Goal: Task Accomplishment & Management: Complete application form

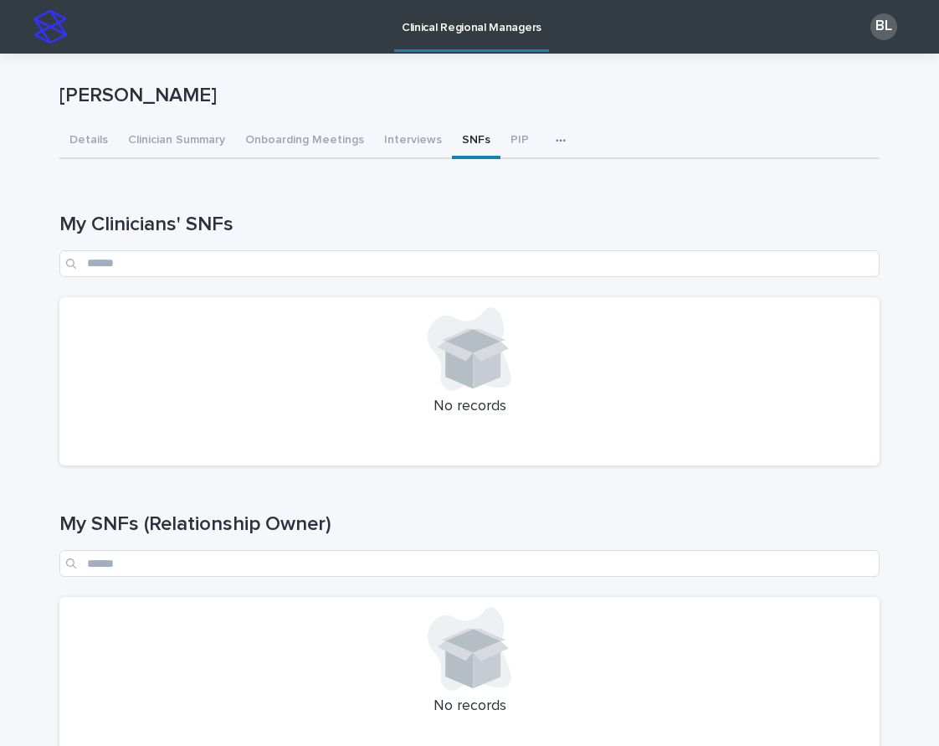
scroll to position [464, 0]
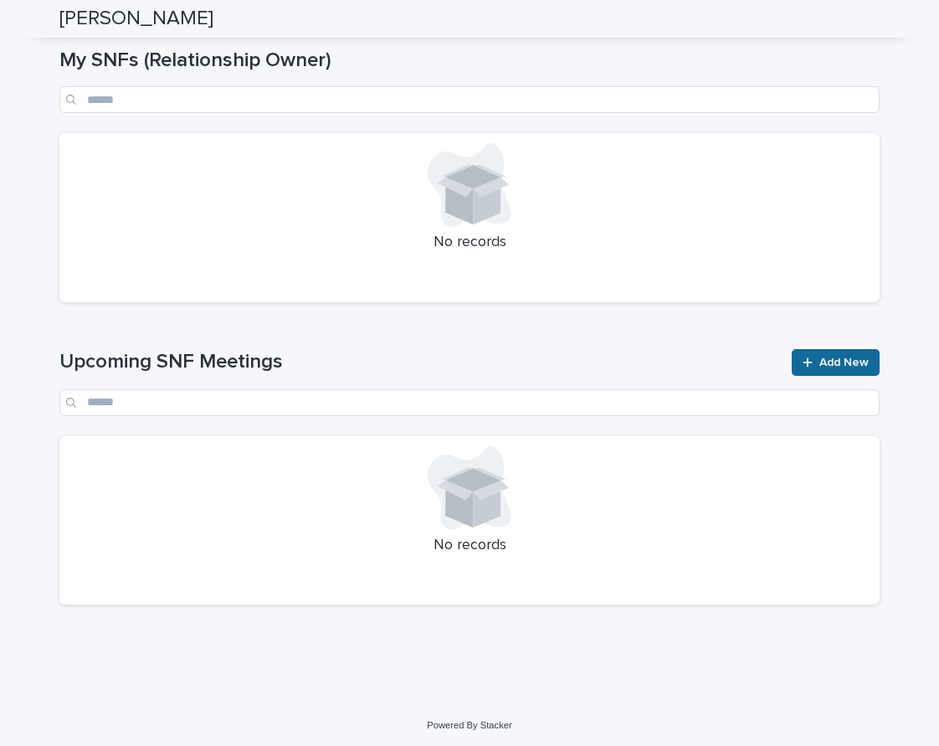
click at [848, 371] on link "Add New" at bounding box center [836, 362] width 88 height 27
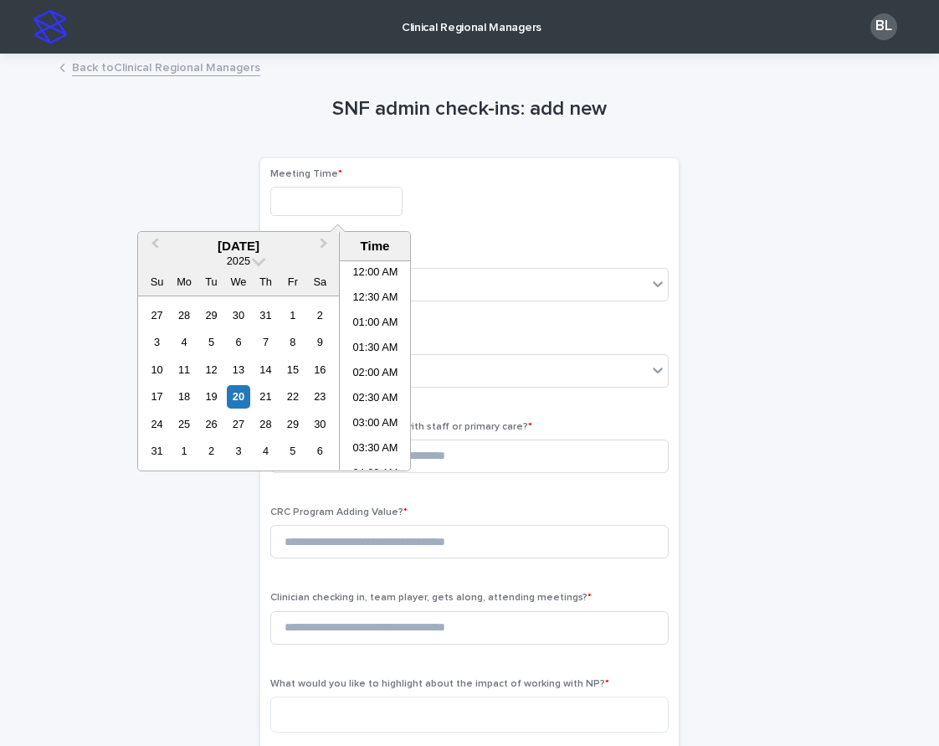
click at [331, 187] on input "text" at bounding box center [336, 201] width 132 height 29
click at [366, 360] on li "01:00 PM" at bounding box center [375, 365] width 71 height 25
type input "**********"
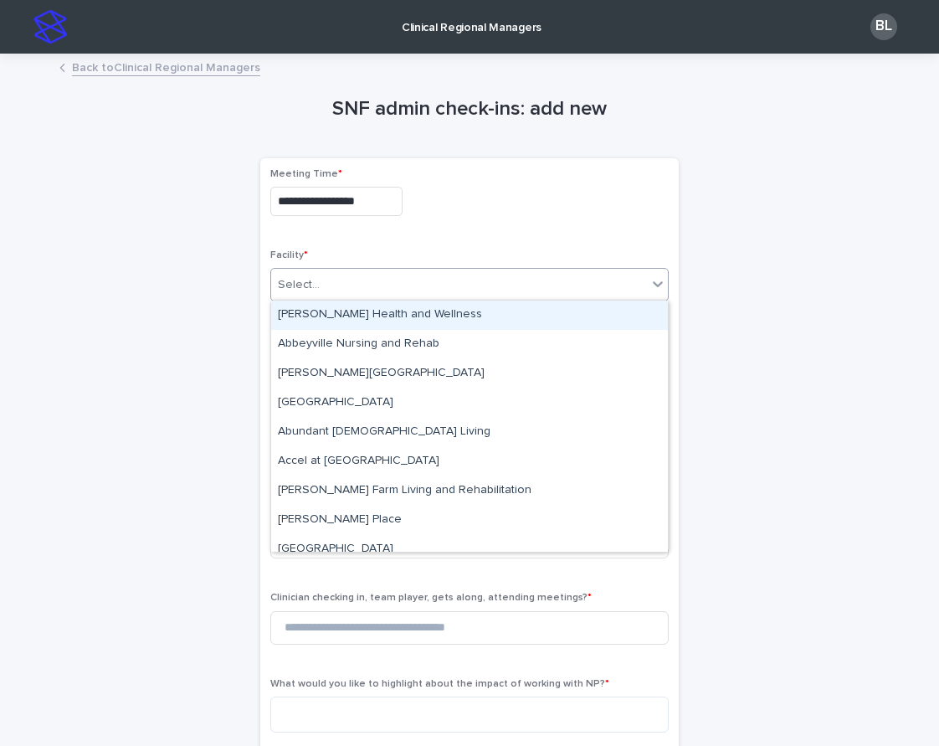
click at [328, 286] on div "Select..." at bounding box center [459, 285] width 376 height 28
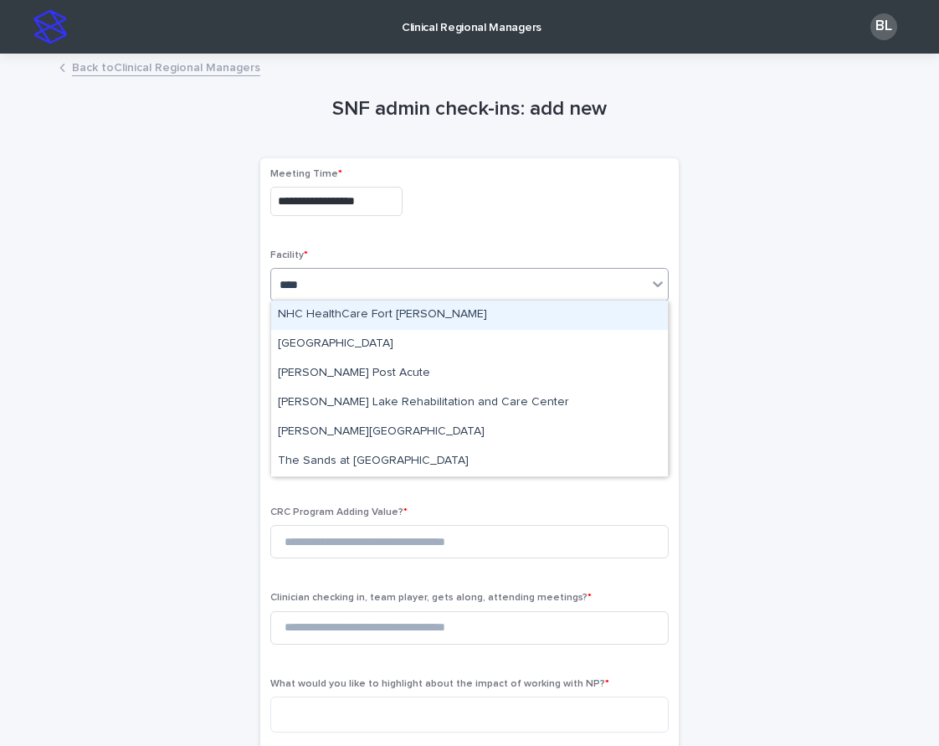
type input "*****"
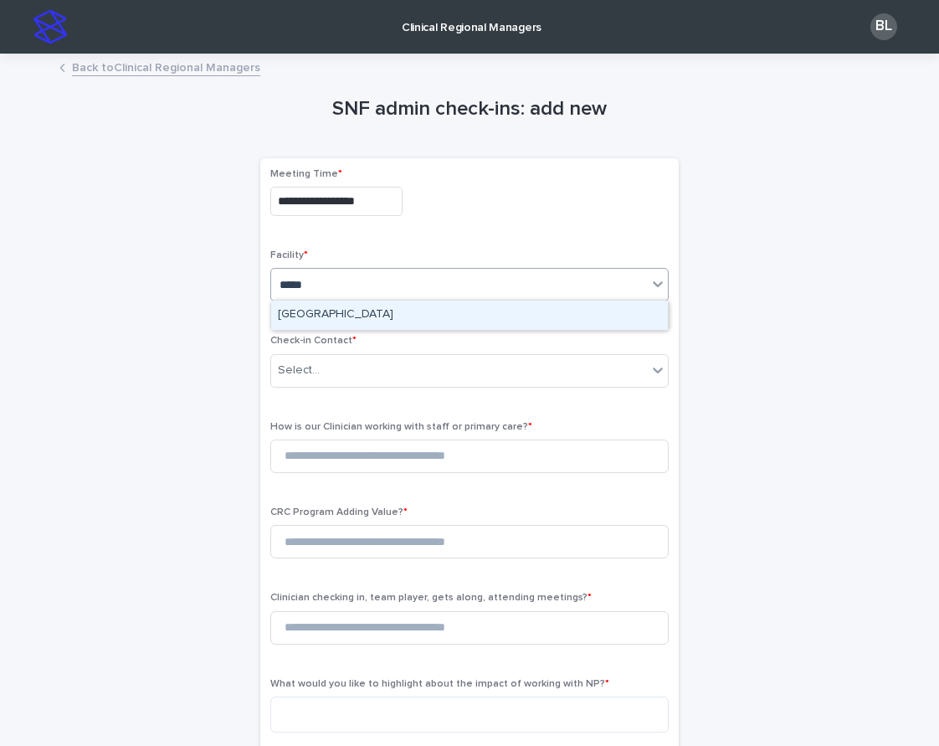
click at [305, 320] on div "[GEOGRAPHIC_DATA]" at bounding box center [469, 314] width 397 height 29
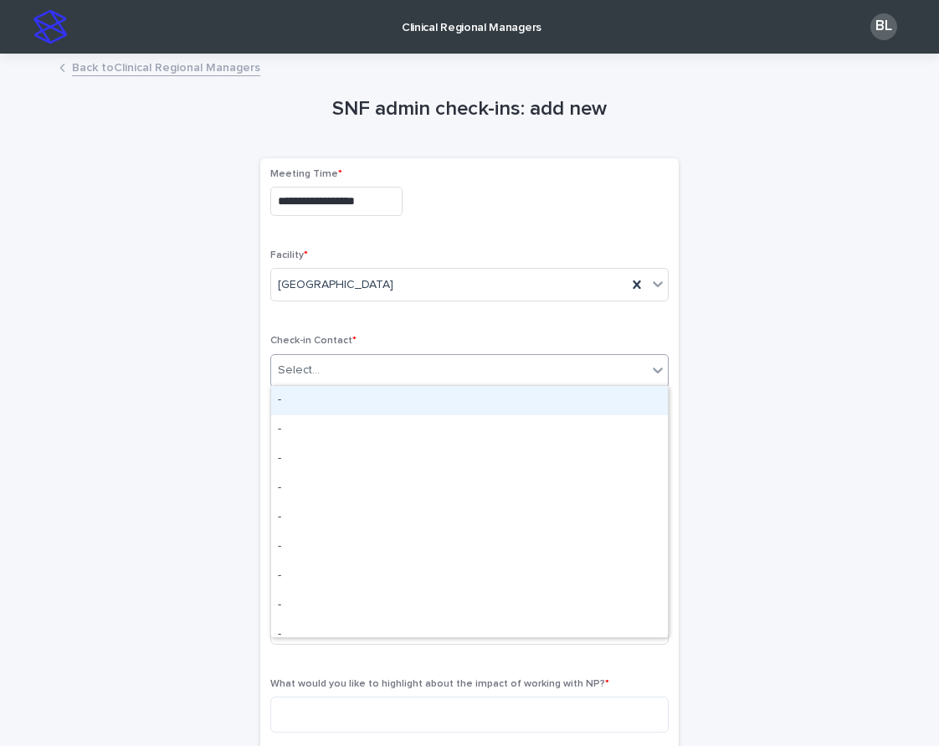
click at [324, 371] on div "Select..." at bounding box center [459, 370] width 376 height 28
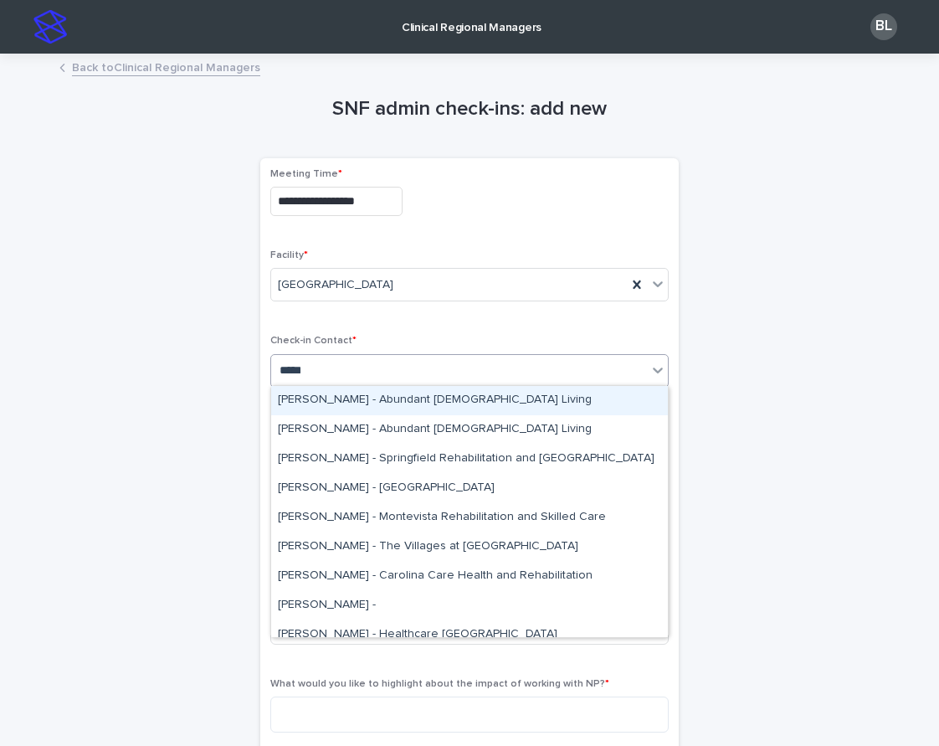
type input "******"
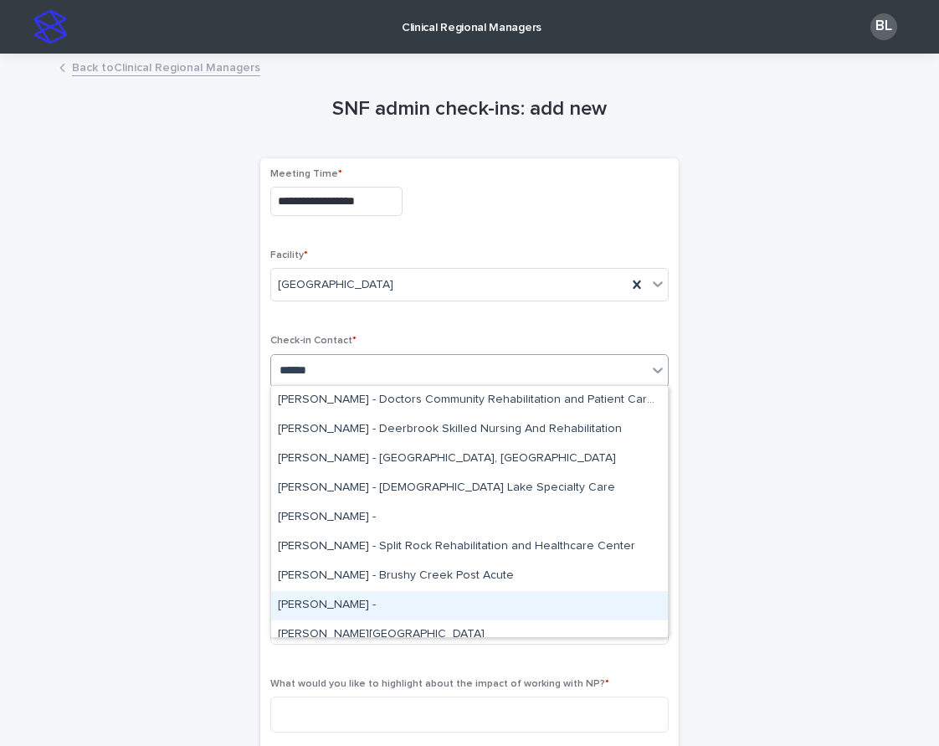
scroll to position [320, 0]
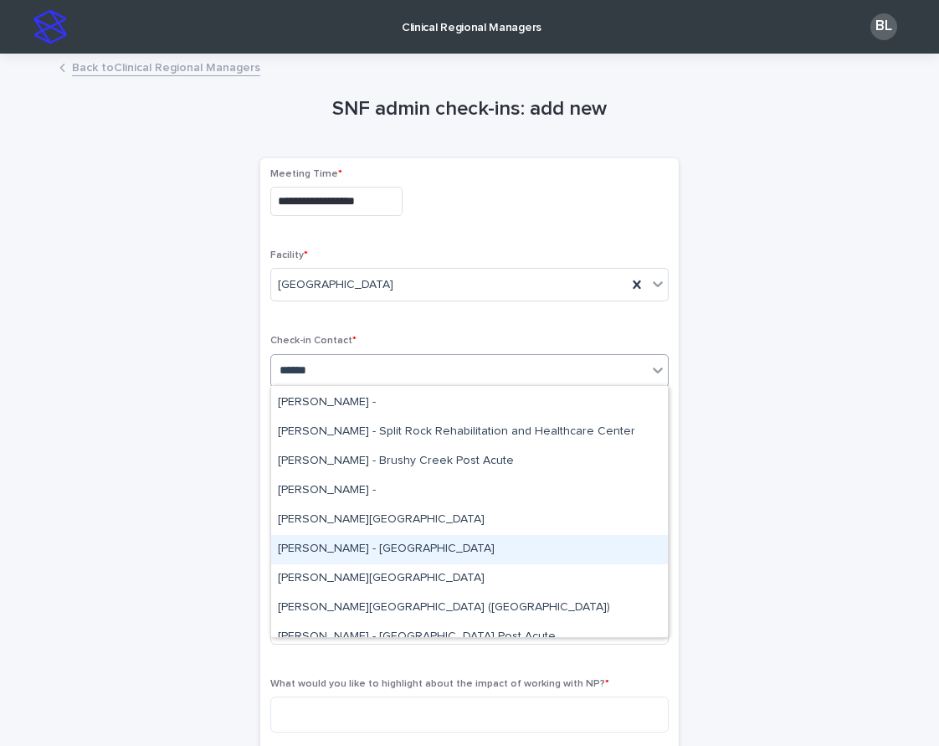
click at [366, 550] on div "[PERSON_NAME] - [GEOGRAPHIC_DATA]" at bounding box center [469, 549] width 397 height 29
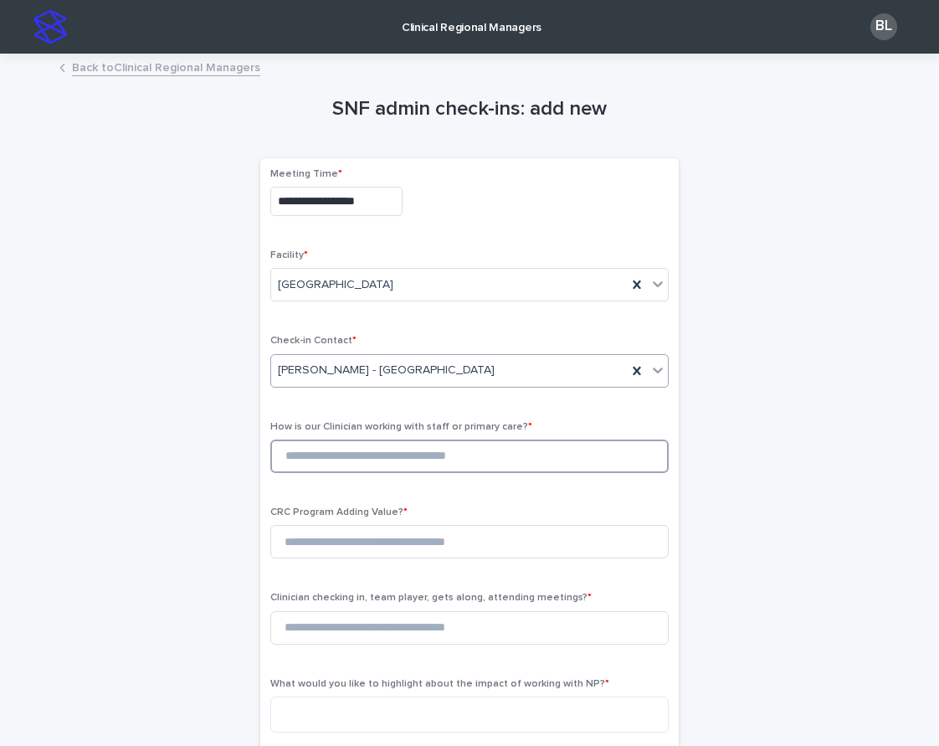
click at [324, 456] on input at bounding box center [469, 455] width 398 height 33
type input "*"
click at [344, 534] on input at bounding box center [469, 541] width 398 height 33
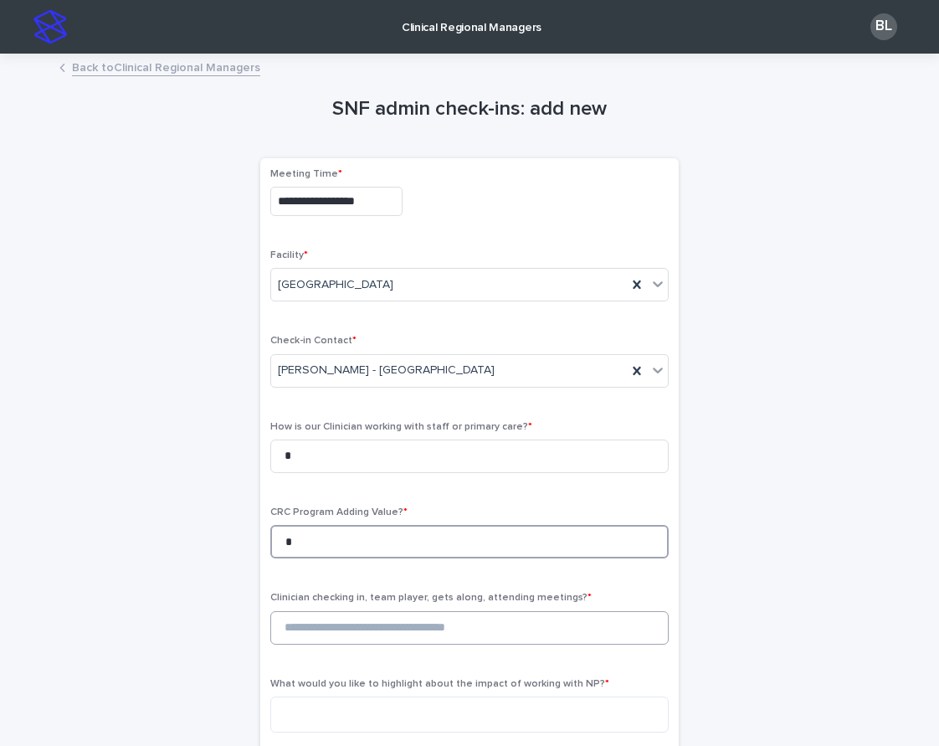
type input "*"
click at [347, 626] on input at bounding box center [469, 627] width 398 height 33
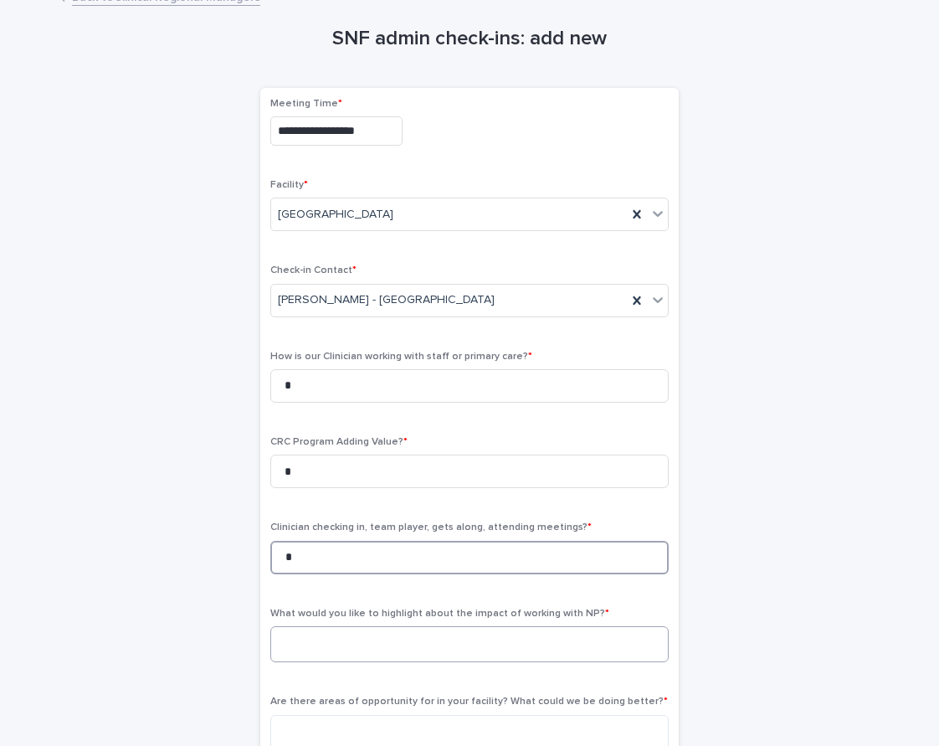
type input "*"
click at [347, 626] on textarea at bounding box center [469, 644] width 398 height 36
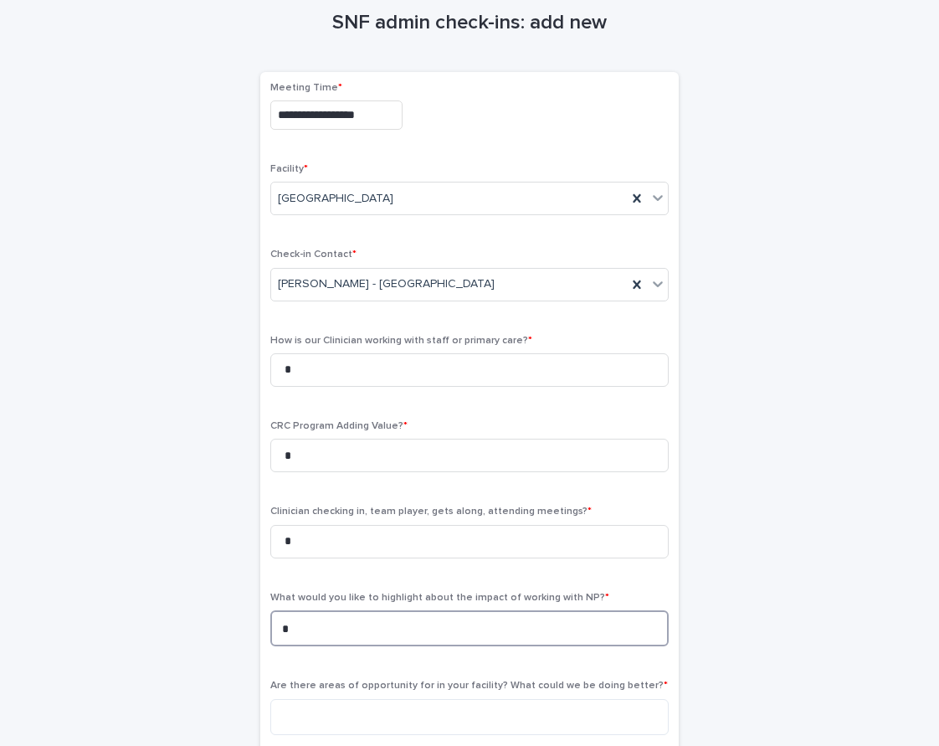
type textarea "*"
click at [330, 689] on div "Are there areas of opportunity for in your facility? What could we be doing bet…" at bounding box center [469, 713] width 398 height 68
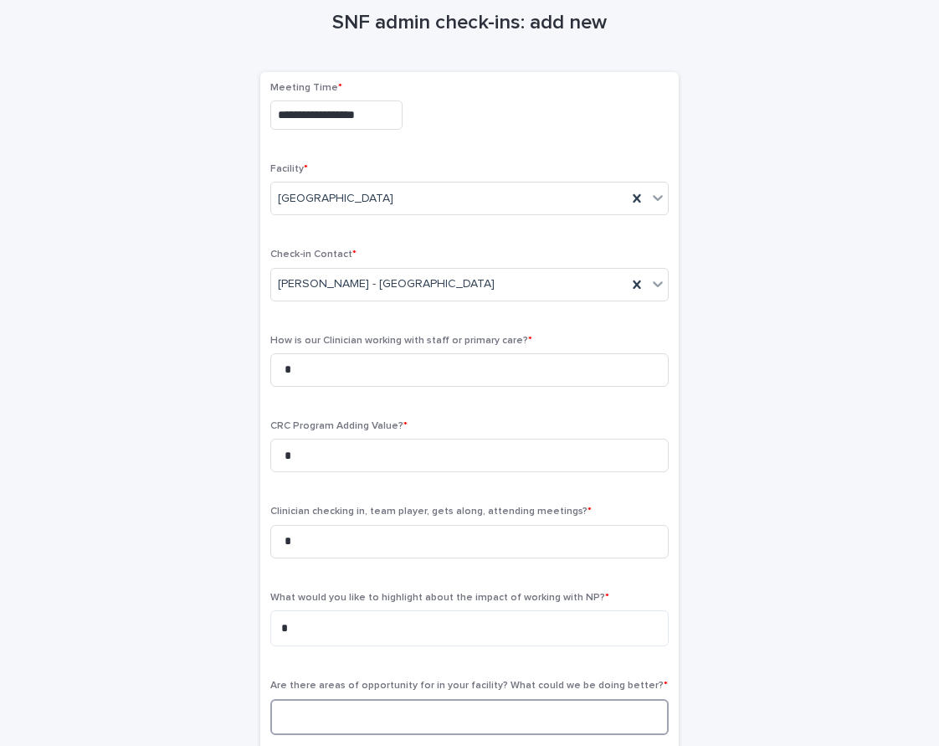
click at [325, 699] on textarea at bounding box center [469, 717] width 398 height 36
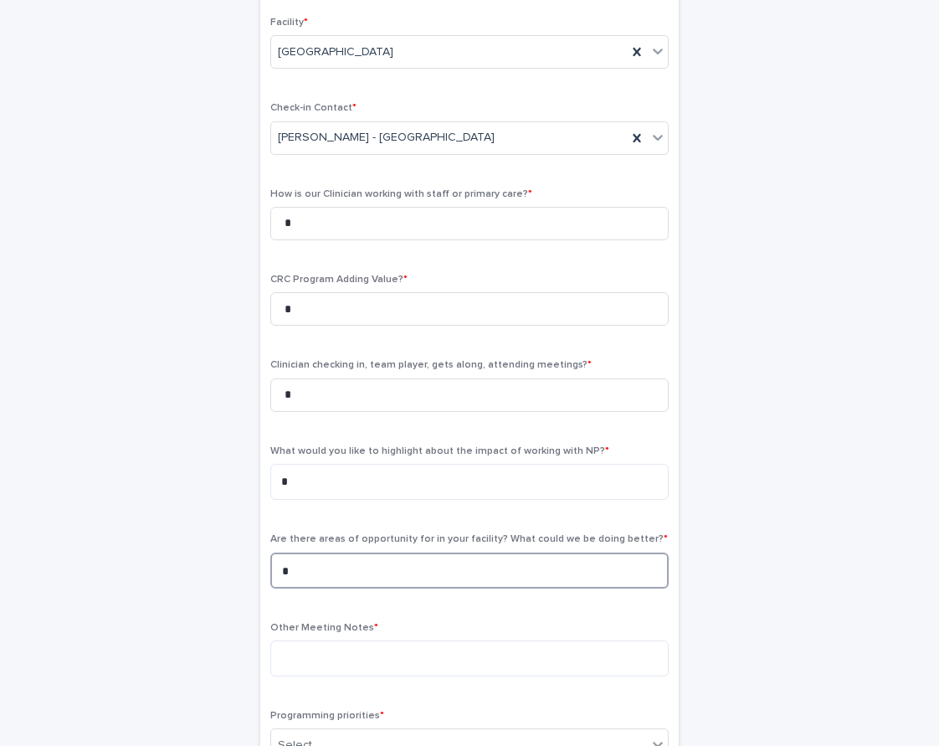
scroll to position [379, 0]
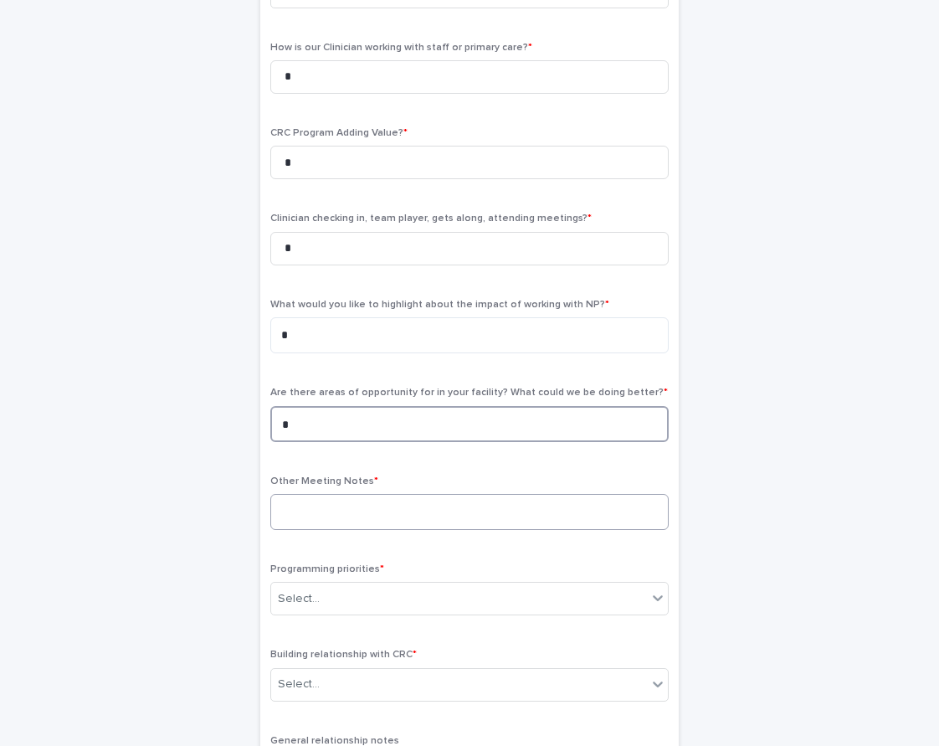
type textarea "*"
click at [335, 510] on textarea at bounding box center [469, 512] width 398 height 36
type textarea "*"
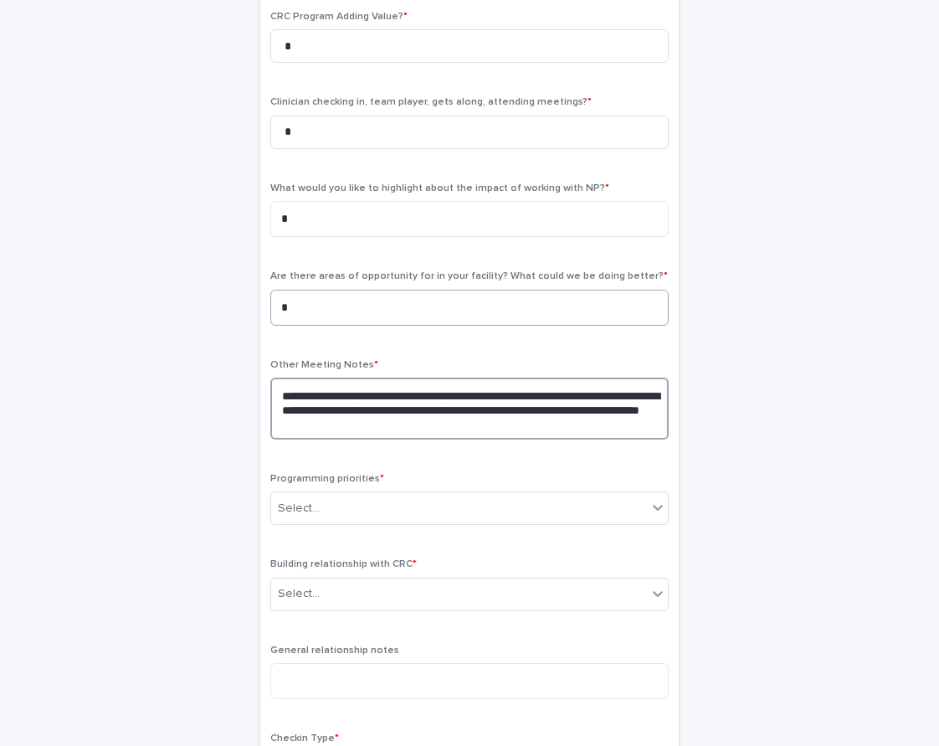
scroll to position [630, 0]
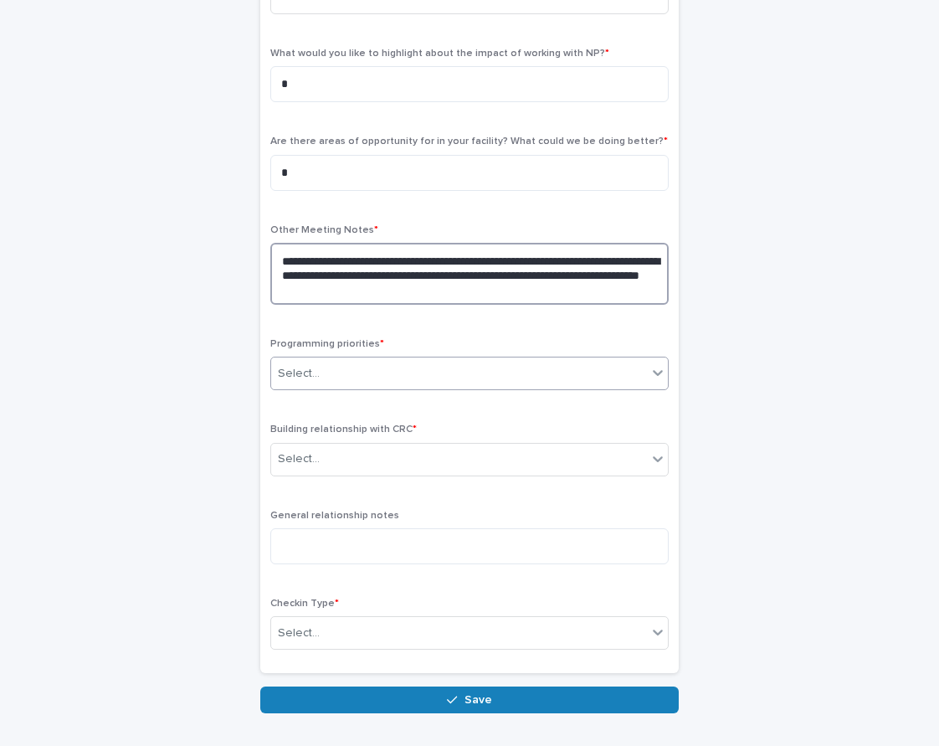
type textarea "**********"
click at [340, 360] on div "Select..." at bounding box center [459, 374] width 376 height 28
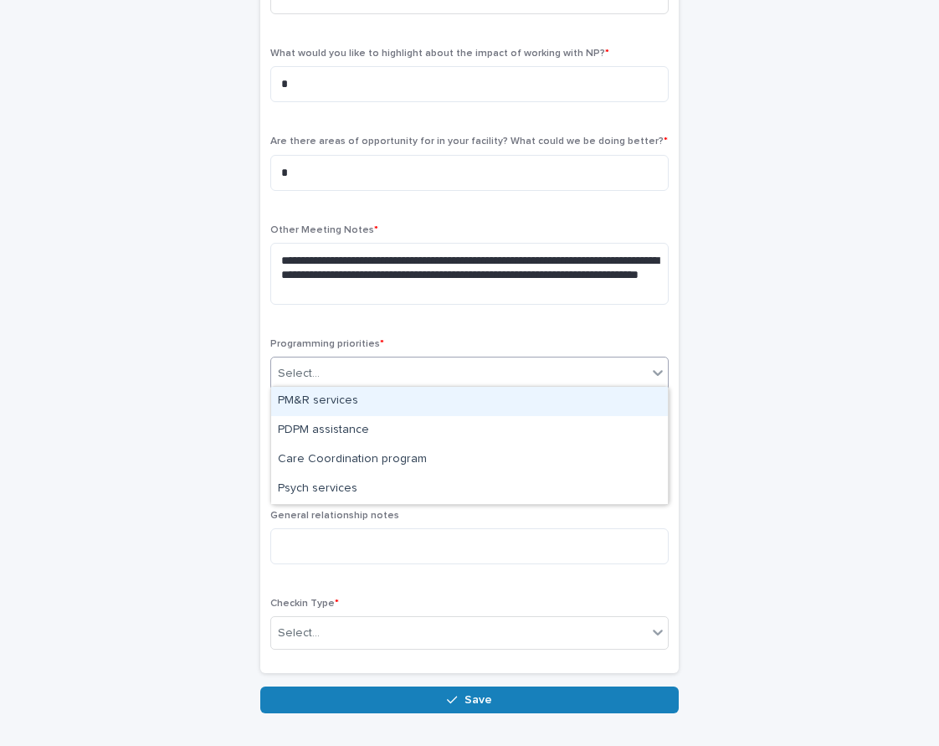
click at [320, 399] on div "PM&R services" at bounding box center [469, 401] width 397 height 29
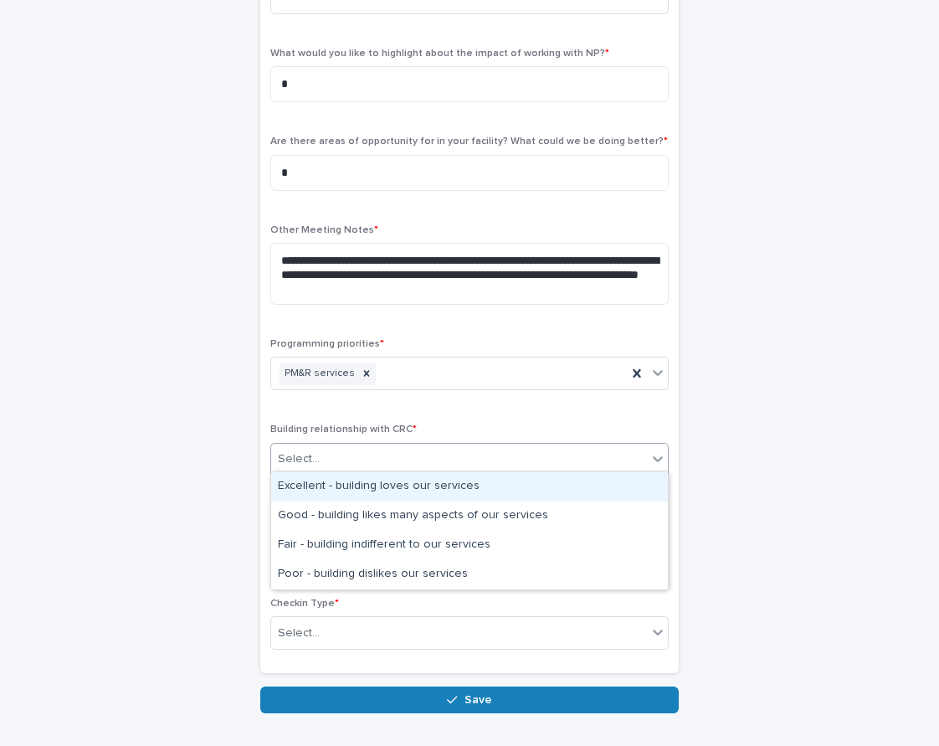
click at [308, 450] on div "Select..." at bounding box center [299, 459] width 42 height 18
click at [312, 482] on div "Excellent - building loves our services" at bounding box center [469, 486] width 397 height 29
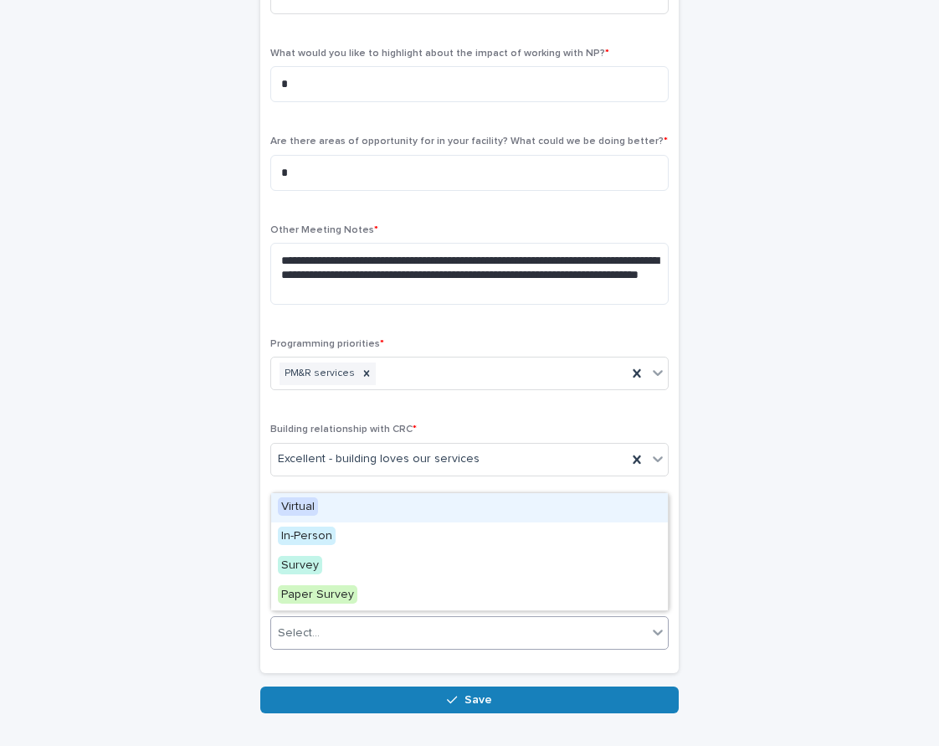
click at [313, 624] on div "Select..." at bounding box center [299, 633] width 42 height 18
click at [310, 495] on div "Virtual" at bounding box center [469, 507] width 397 height 29
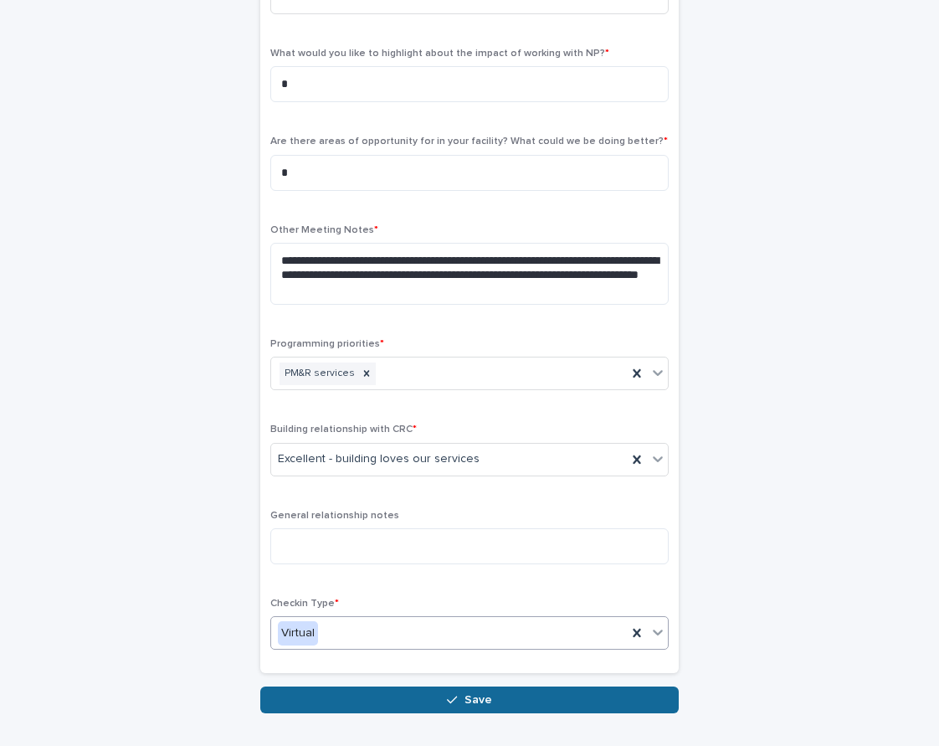
click at [344, 686] on button "Save" at bounding box center [469, 699] width 418 height 27
